Goal: Transaction & Acquisition: Obtain resource

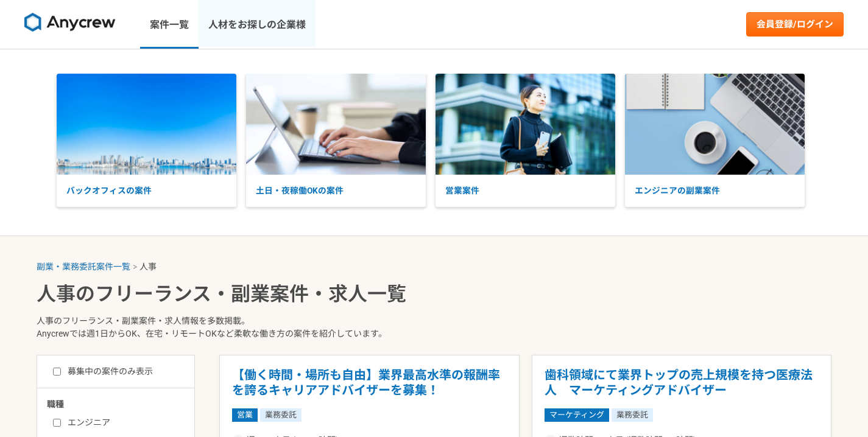
click at [280, 18] on link "人材をお探しの企業様" at bounding box center [256, 24] width 117 height 49
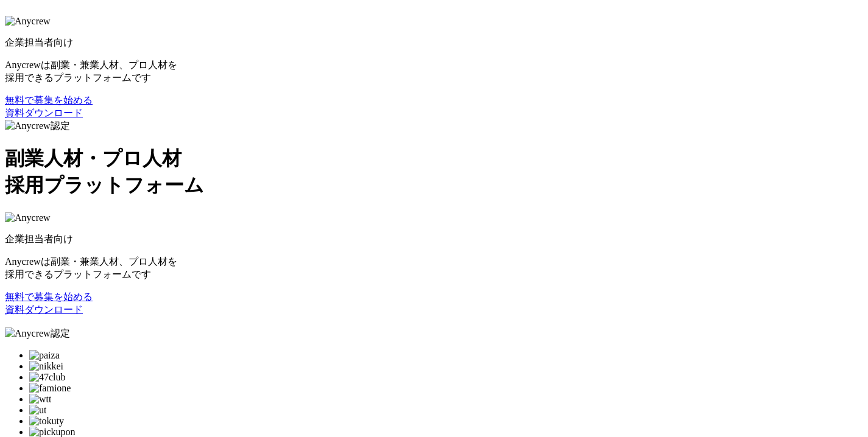
scroll to position [1613, 0]
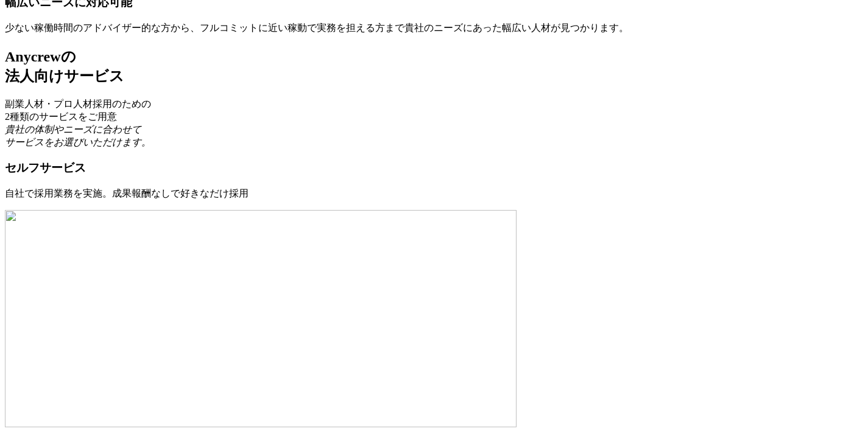
scroll to position [3837, 0]
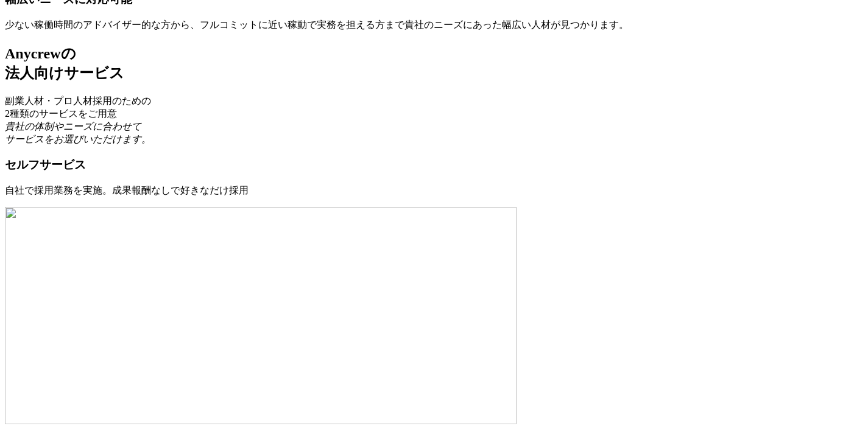
type input "[EMAIL_ADDRESS][DOMAIN_NAME]"
type input "株式会社エアプロ"
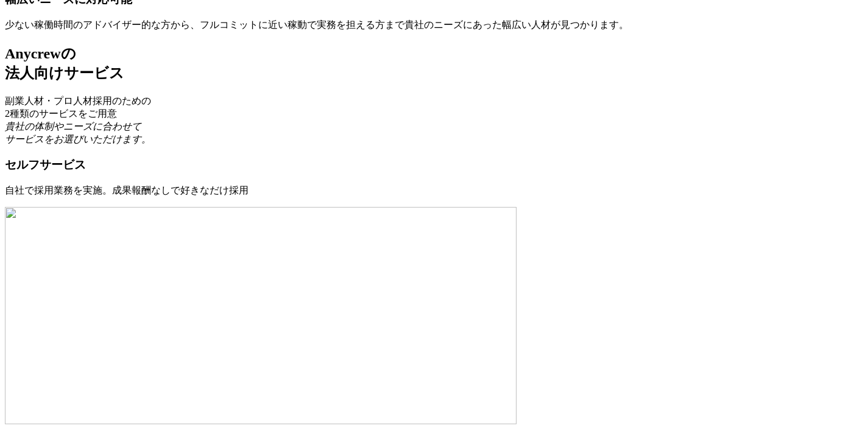
type input "[PERSON_NAME]"
type input "08060468498"
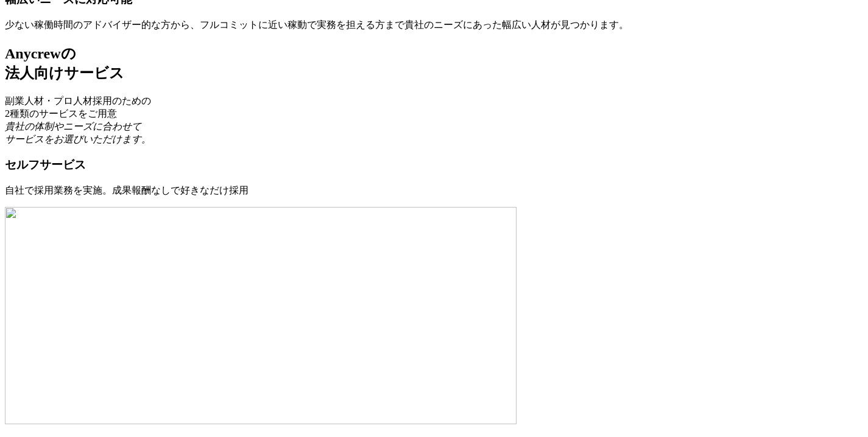
type input "大毅"
drag, startPoint x: 105, startPoint y: 4400, endPoint x: 32, endPoint y: 4390, distance: 73.2
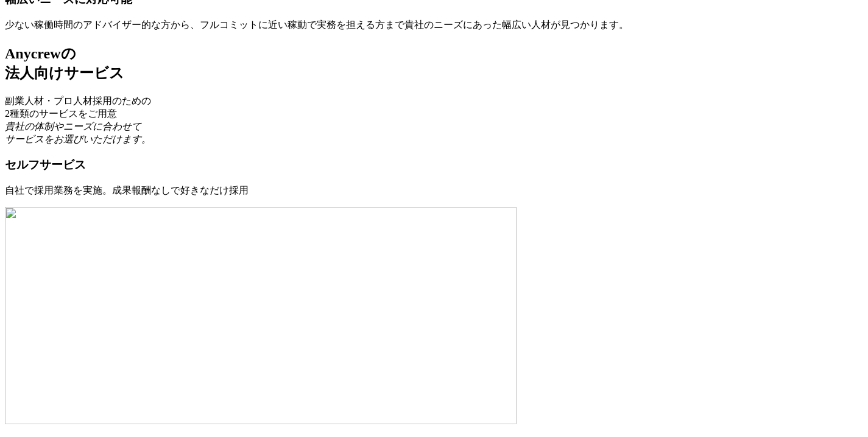
type input "08017569268"
select select "hr"
